Goal: Use online tool/utility: Utilize a website feature to perform a specific function

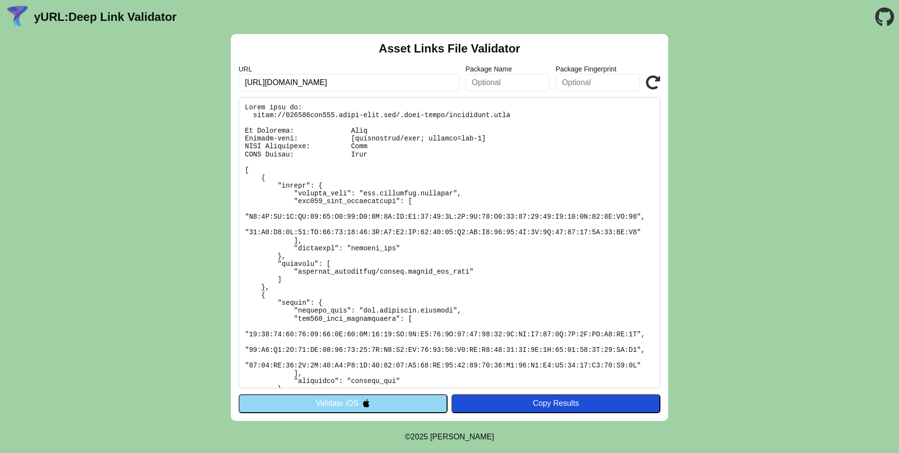
scroll to position [50, 0]
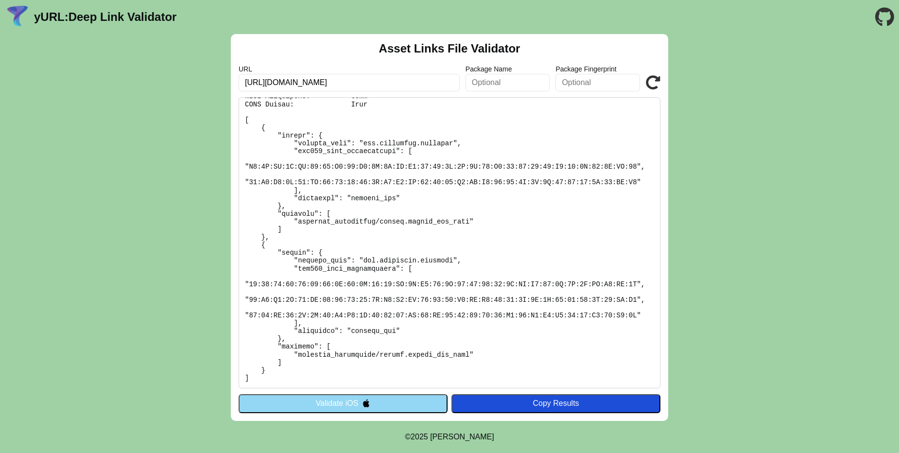
click at [426, 86] on input "https://738491edf720.ngrok-free.app/.well-known/assetlinks.json" at bounding box center [349, 82] width 221 height 17
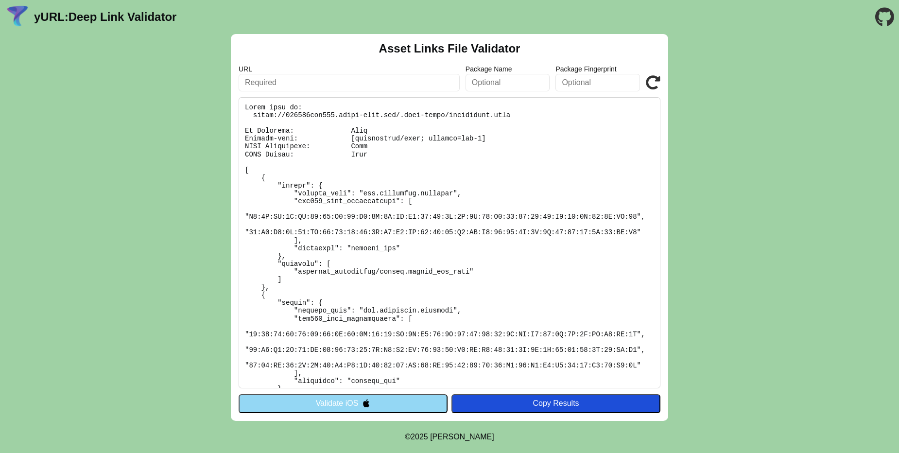
paste input "[URL][DOMAIN_NAME]"
type input "[URL][DOMAIN_NAME]"
click at [646, 86] on icon at bounding box center [653, 82] width 15 height 15
click at [652, 85] on icon at bounding box center [653, 82] width 15 height 15
click at [656, 80] on icon at bounding box center [653, 82] width 15 height 15
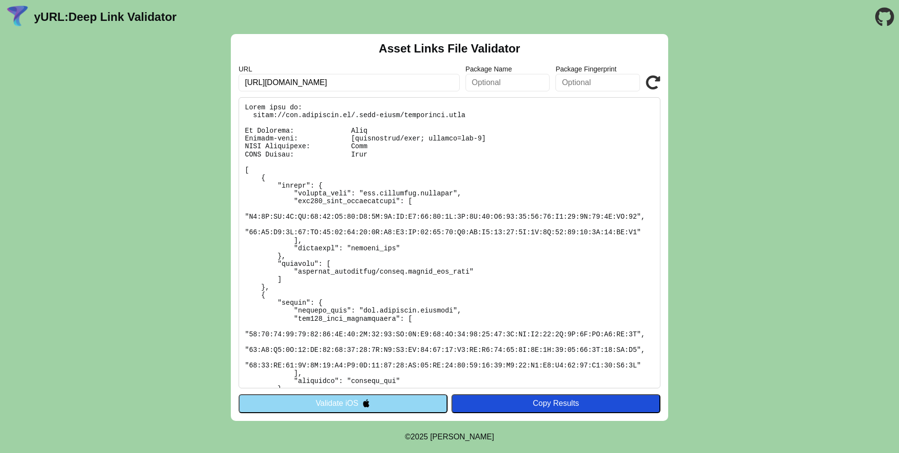
click at [439, 82] on input "[URL][DOMAIN_NAME]" at bounding box center [349, 82] width 221 height 17
click at [439, 88] on input "[URL][DOMAIN_NAME]" at bounding box center [349, 82] width 221 height 17
drag, startPoint x: 348, startPoint y: 137, endPoint x: 490, endPoint y: 136, distance: 141.9
click at [490, 136] on pre at bounding box center [450, 242] width 422 height 291
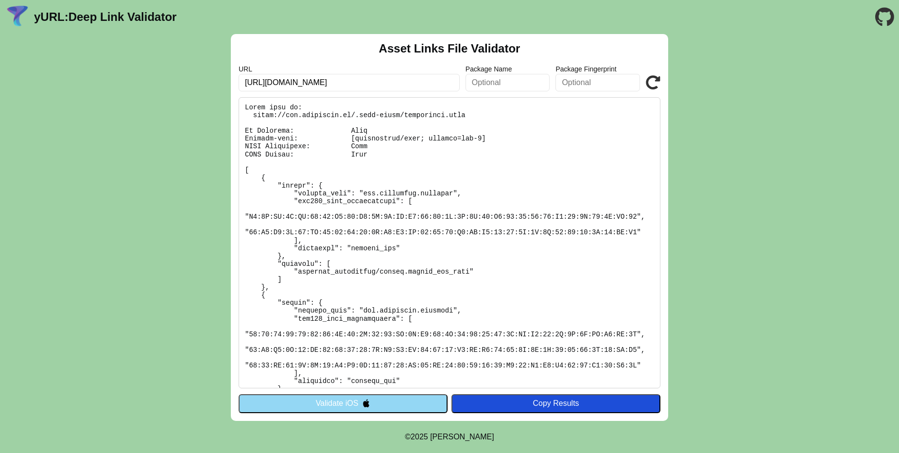
scroll to position [50, 0]
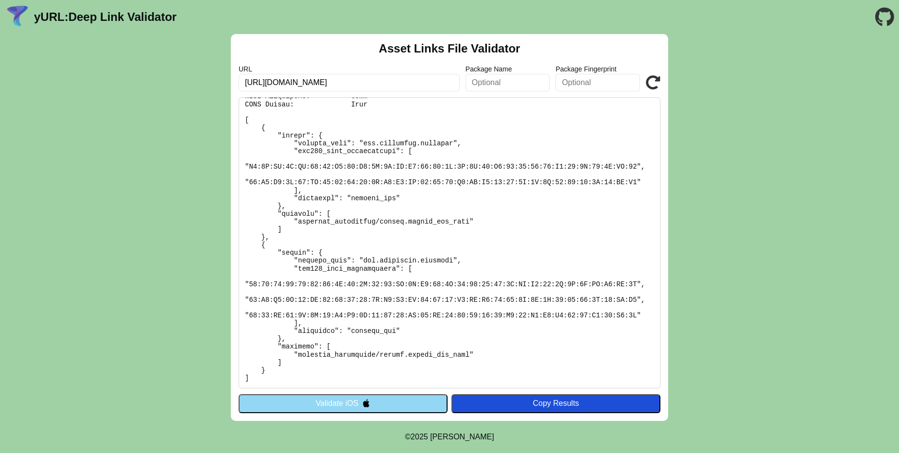
click at [645, 87] on div "URL https://api.eventline.in/.well-known/assetlinks.json Package Name Package F…" at bounding box center [450, 78] width 422 height 26
click at [646, 87] on icon at bounding box center [653, 82] width 15 height 15
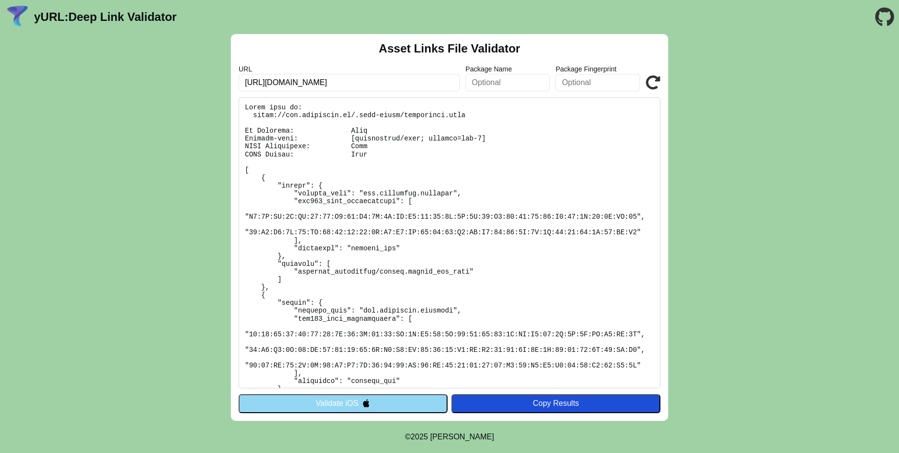
scroll to position [50, 0]
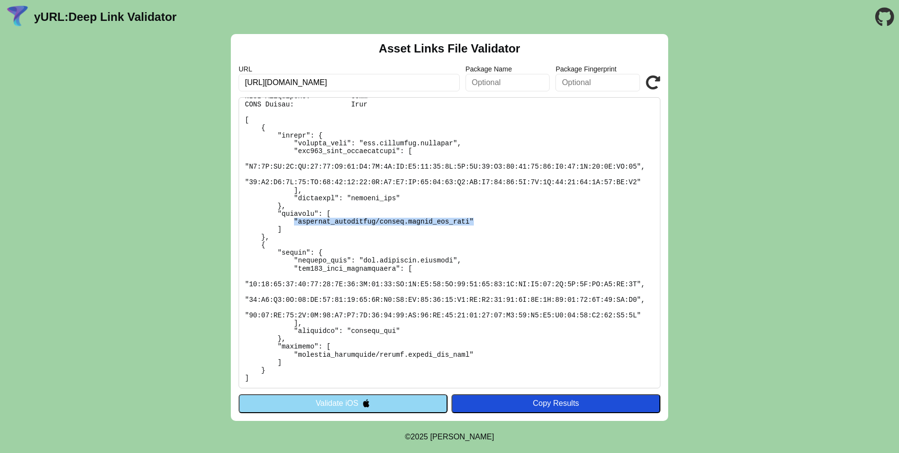
drag, startPoint x: 475, startPoint y: 223, endPoint x: 292, endPoint y: 220, distance: 183.2
click at [292, 220] on pre at bounding box center [450, 242] width 422 height 291
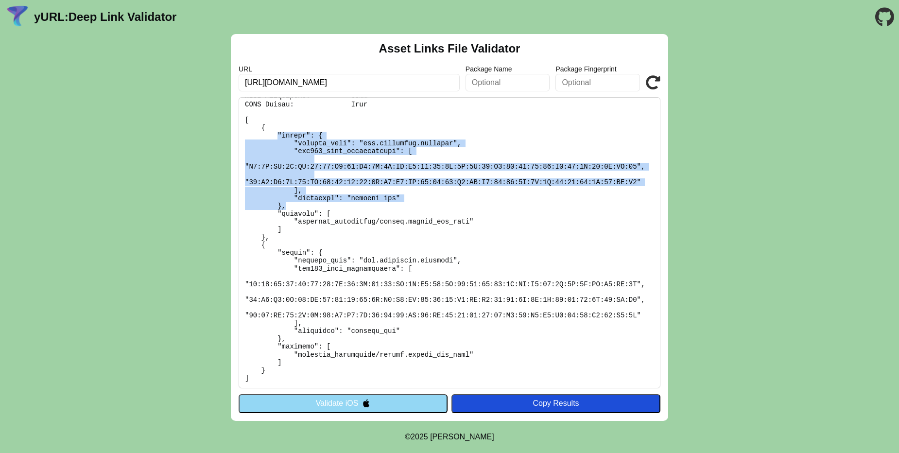
drag, startPoint x: 296, startPoint y: 205, endPoint x: 276, endPoint y: 138, distance: 69.3
click at [276, 138] on pre at bounding box center [450, 242] width 422 height 291
click at [330, 154] on pre at bounding box center [450, 242] width 422 height 291
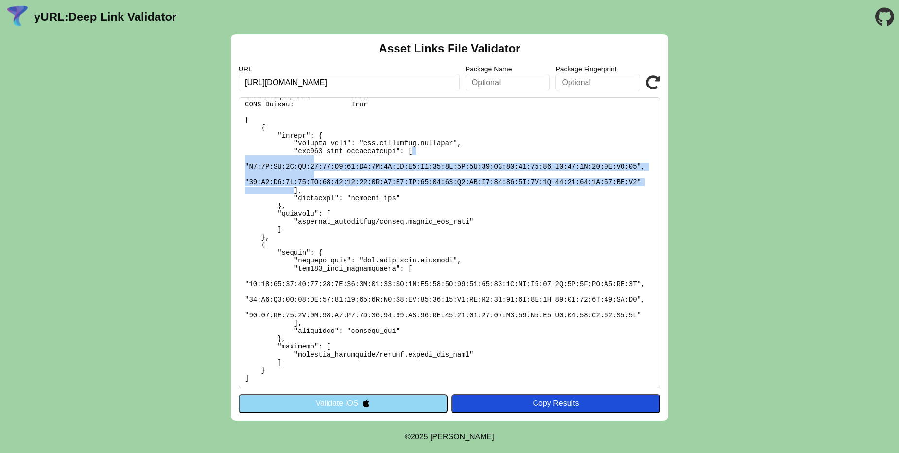
drag, startPoint x: 295, startPoint y: 189, endPoint x: 411, endPoint y: 150, distance: 122.4
click at [411, 150] on pre at bounding box center [450, 242] width 422 height 291
